Goal: Navigation & Orientation: Find specific page/section

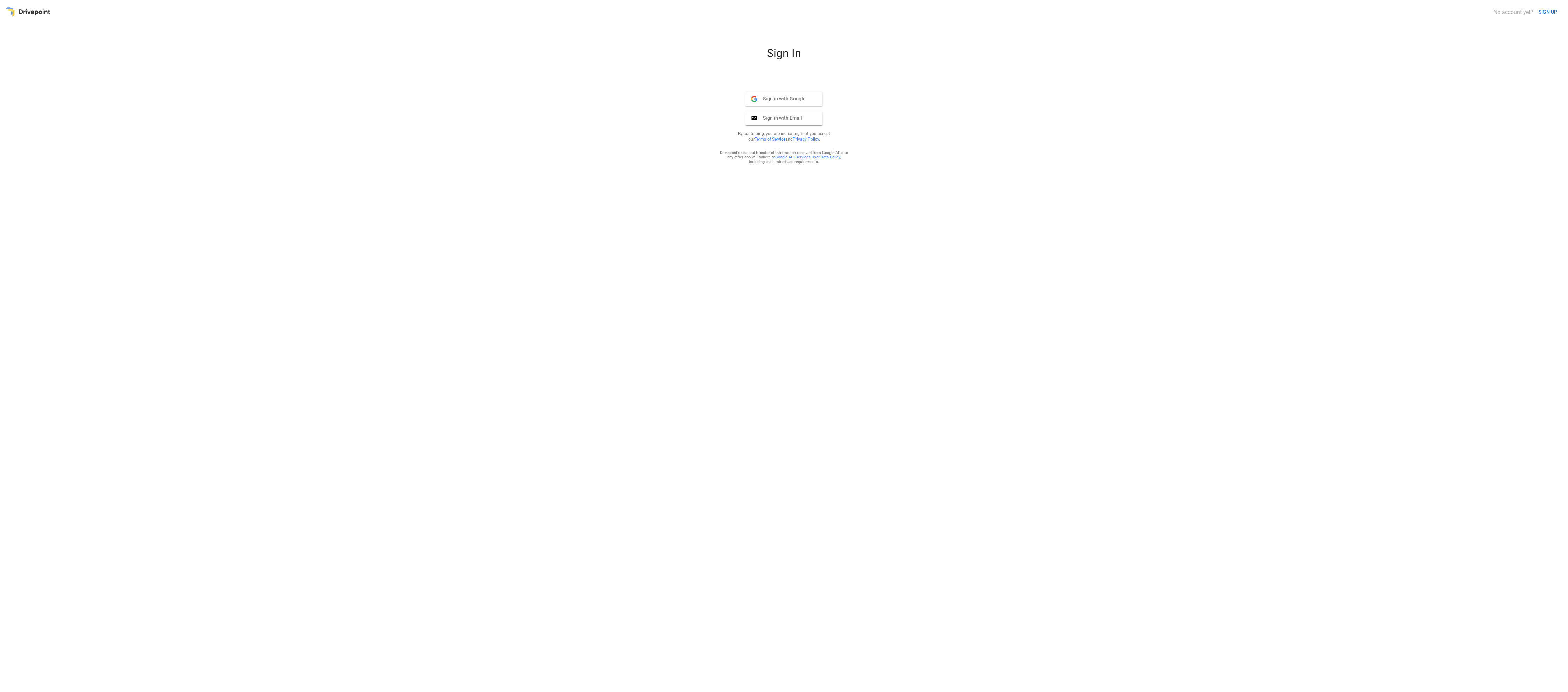
click at [795, 99] on span "Sign in with Google" at bounding box center [782, 99] width 48 height 7
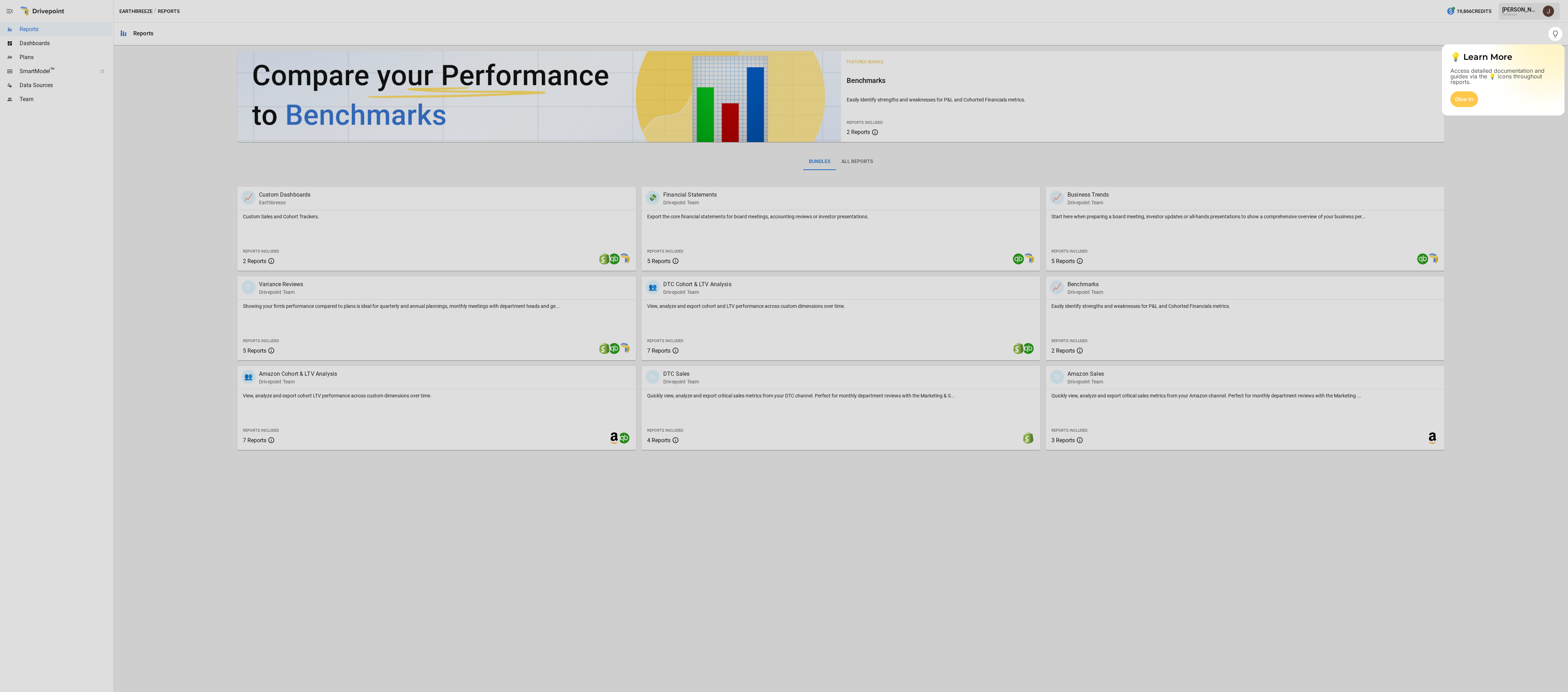
click at [402, 183] on div at bounding box center [784, 366] width 1568 height 651
click at [1466, 97] on div "Dive In" at bounding box center [1464, 99] width 27 height 16
click at [1495, 149] on div at bounding box center [784, 366] width 1568 height 651
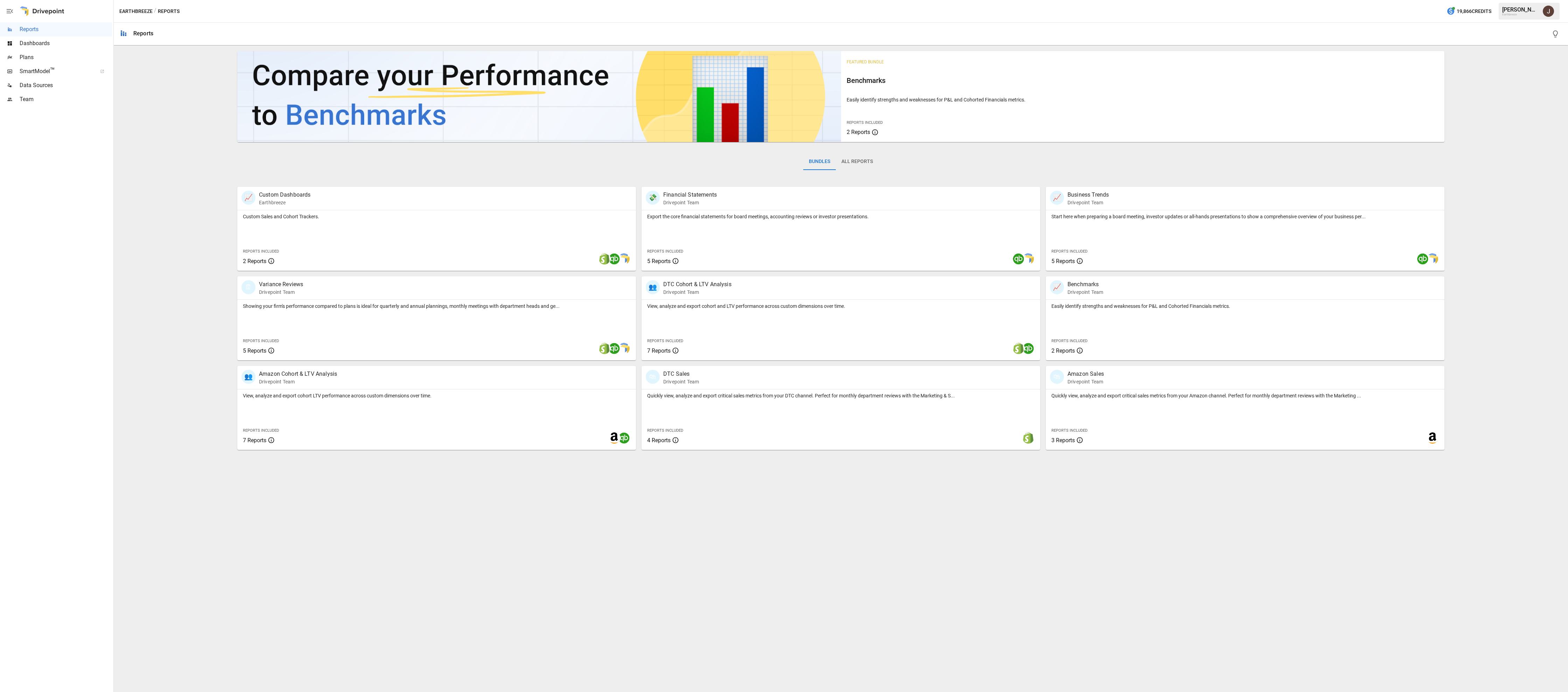
click at [62, 39] on span "Dashboards" at bounding box center [66, 43] width 92 height 8
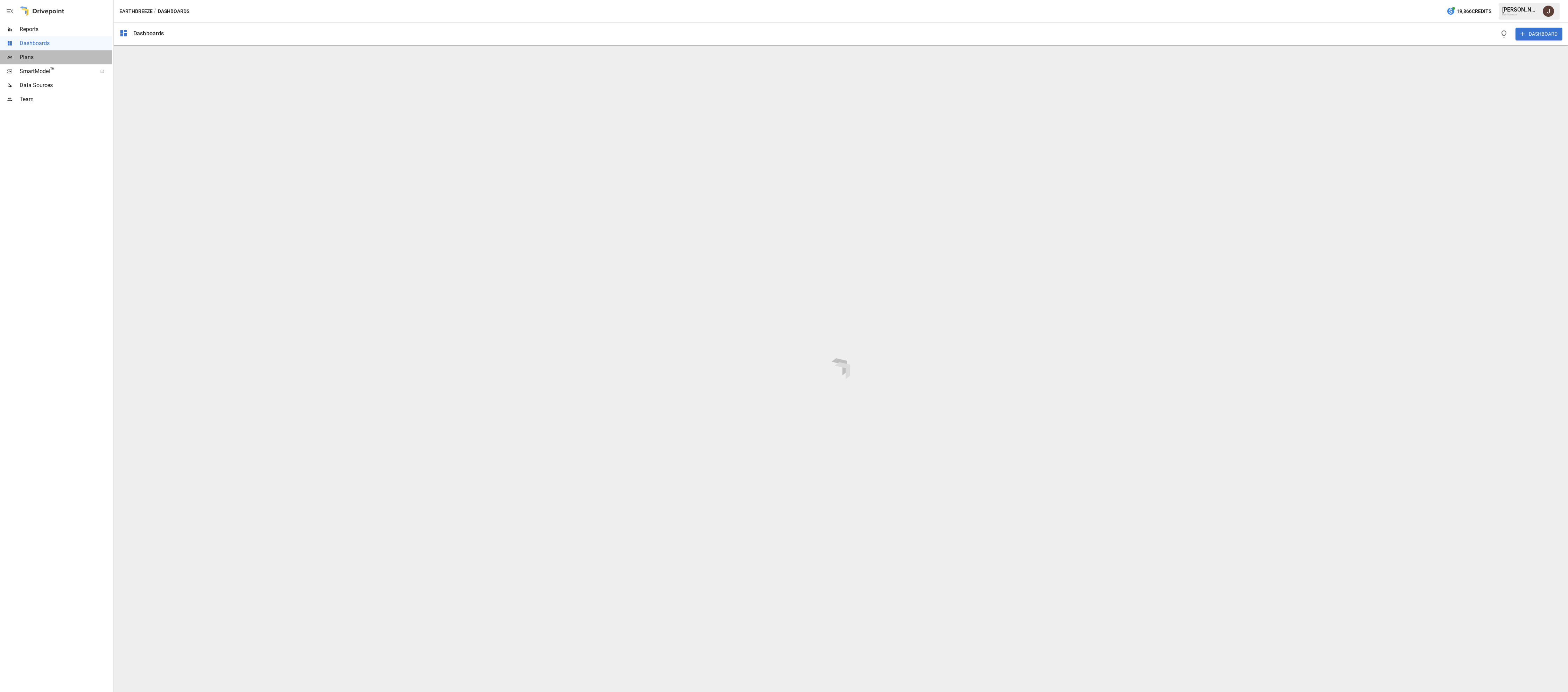
click at [58, 59] on span "Plans" at bounding box center [66, 57] width 92 height 8
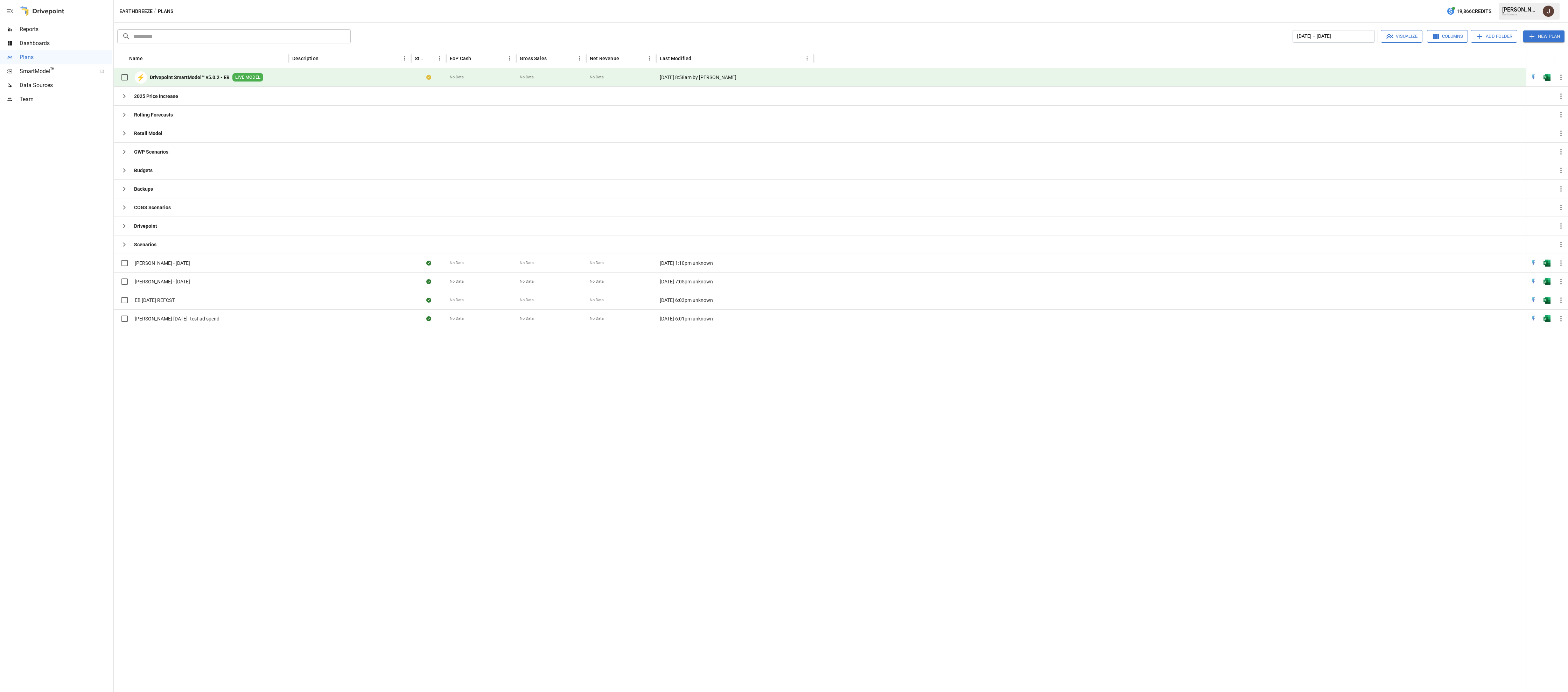
click at [198, 80] on b "Drivepoint SmartModel™ v5.0.2 - EB" at bounding box center [190, 77] width 80 height 7
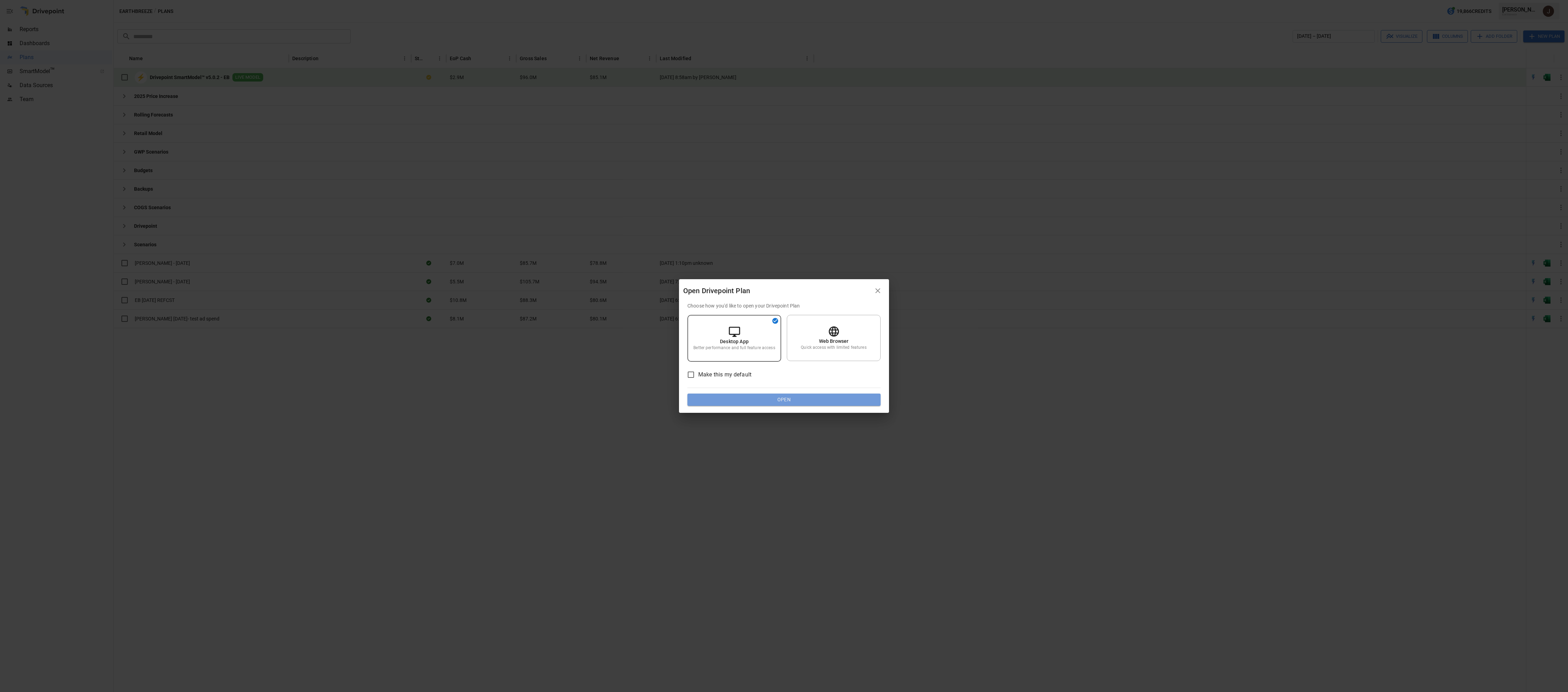
click at [797, 398] on button "Open" at bounding box center [784, 400] width 193 height 12
